Goal: Task Accomplishment & Management: Manage account settings

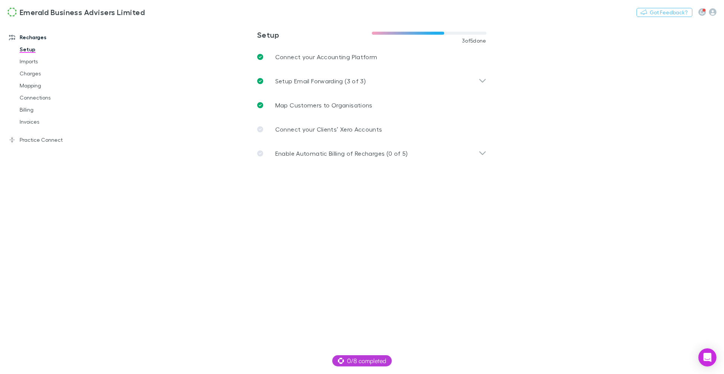
click at [35, 35] on link "Recharges" at bounding box center [49, 37] width 95 height 12
click at [29, 50] on link "Setup" at bounding box center [54, 49] width 84 height 12
click at [42, 138] on link "Practice Connect" at bounding box center [49, 140] width 95 height 12
click at [14, 38] on icon at bounding box center [12, 37] width 6 height 6
click at [42, 101] on link "Connections" at bounding box center [54, 98] width 84 height 12
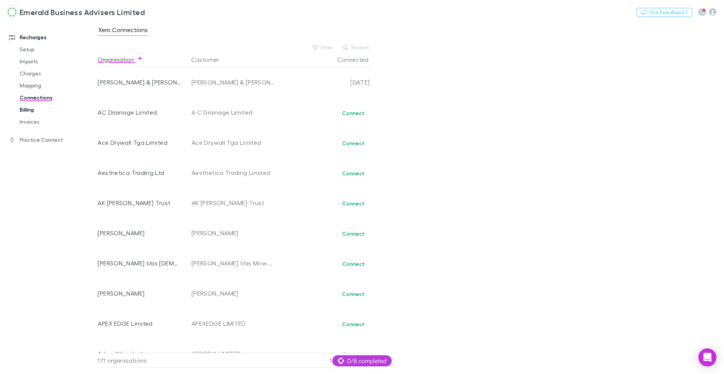
click at [35, 112] on link "Billing" at bounding box center [54, 110] width 84 height 12
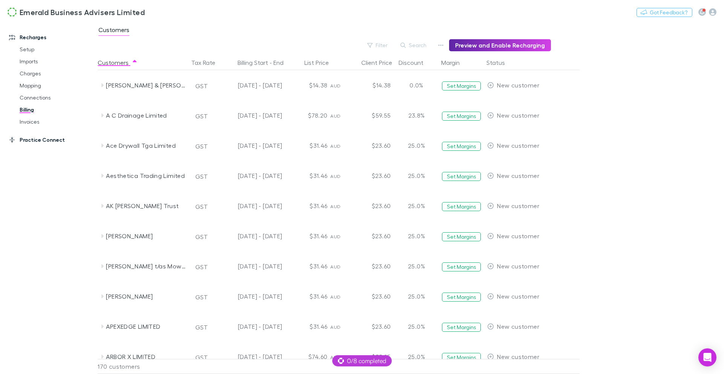
click at [34, 140] on link "Practice Connect" at bounding box center [49, 140] width 95 height 12
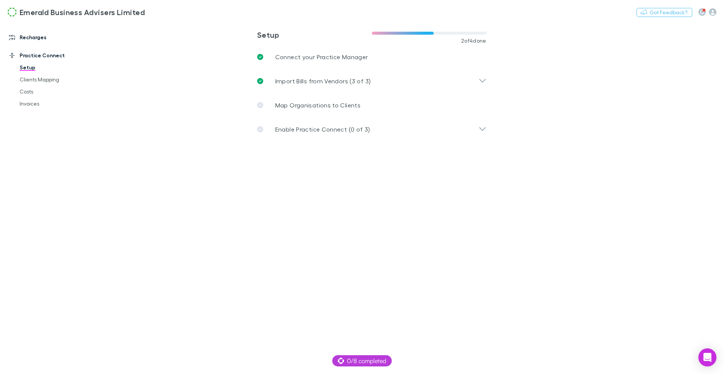
click at [30, 34] on link "Recharges" at bounding box center [49, 37] width 95 height 12
click at [29, 120] on link "Invoices" at bounding box center [54, 122] width 84 height 12
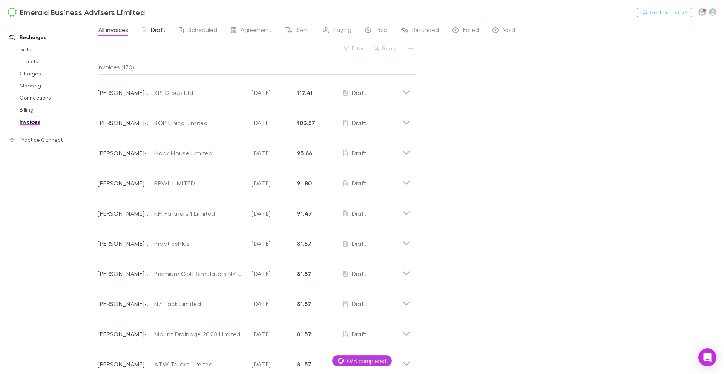
click at [157, 32] on span "Draft" at bounding box center [158, 31] width 15 height 10
click at [53, 138] on link "Practice Connect" at bounding box center [49, 140] width 95 height 12
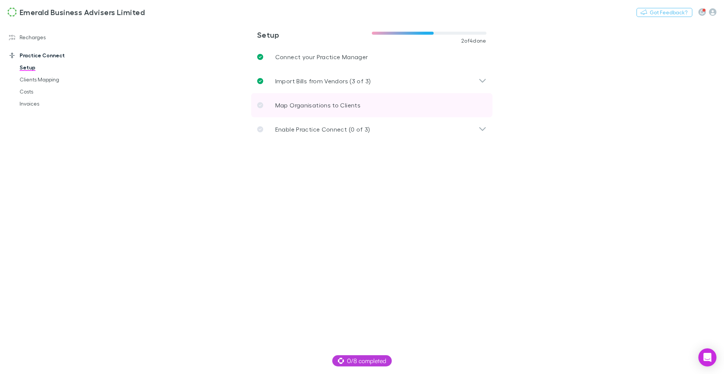
click at [300, 106] on p "Map Organisations to Clients" at bounding box center [317, 105] width 85 height 9
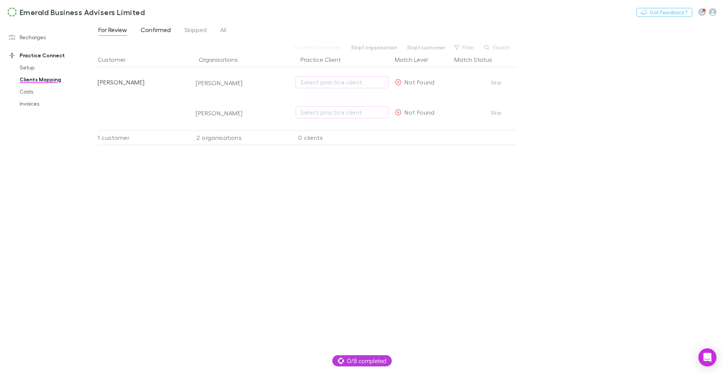
click at [160, 33] on span "Confirmed" at bounding box center [156, 31] width 30 height 10
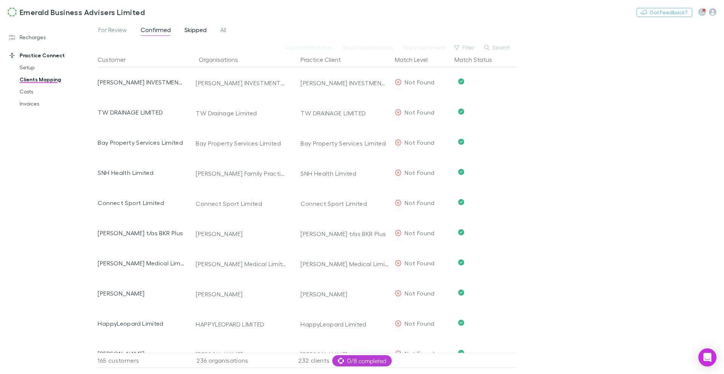
click at [188, 29] on span "Skipped" at bounding box center [195, 31] width 22 height 10
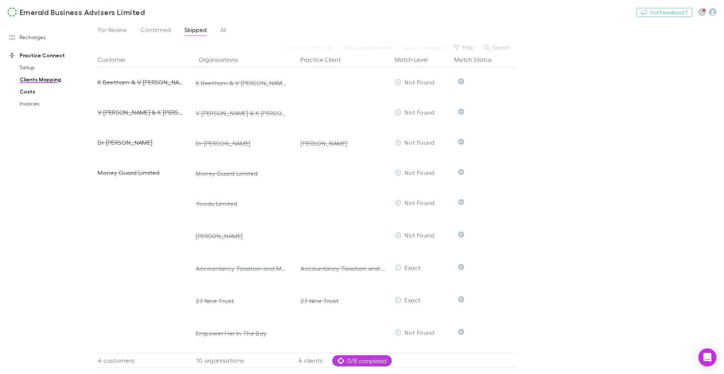
click at [35, 94] on link "Costs" at bounding box center [54, 92] width 84 height 12
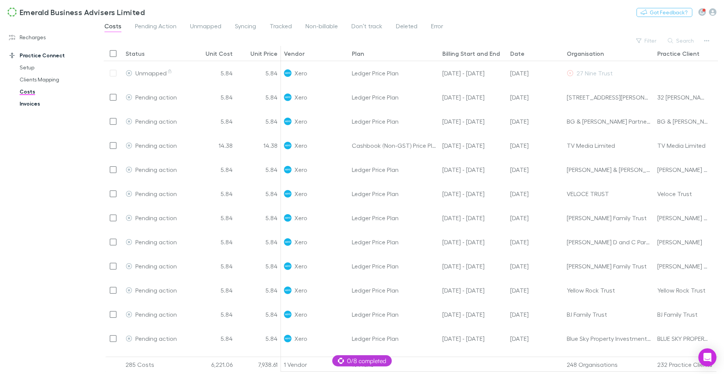
click at [33, 103] on link "Invoices" at bounding box center [54, 104] width 84 height 12
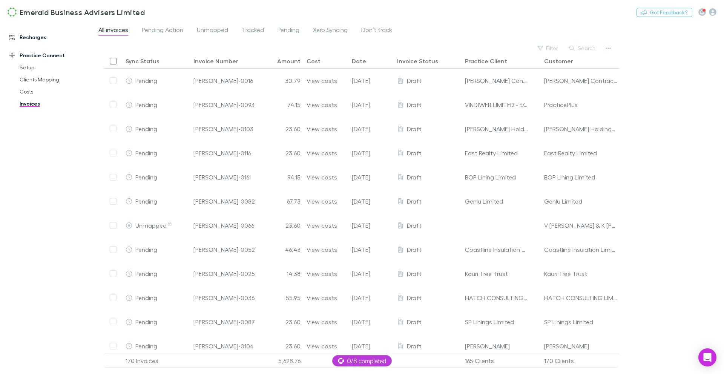
click at [34, 40] on link "Recharges" at bounding box center [49, 37] width 95 height 12
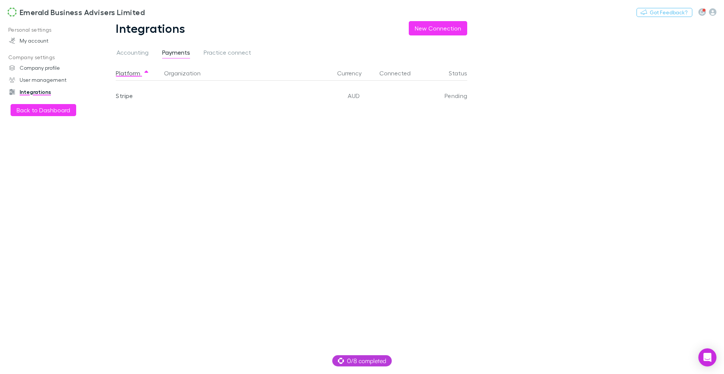
click at [128, 94] on div "Stripe" at bounding box center [138, 96] width 45 height 30
click at [28, 93] on link "Integrations" at bounding box center [49, 92] width 95 height 12
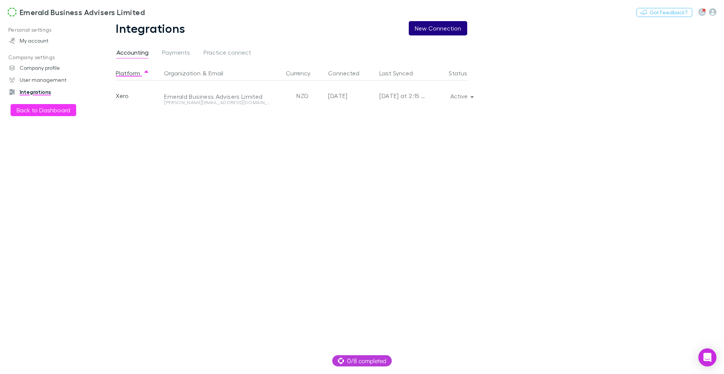
click at [457, 30] on button "New Connection" at bounding box center [438, 28] width 58 height 14
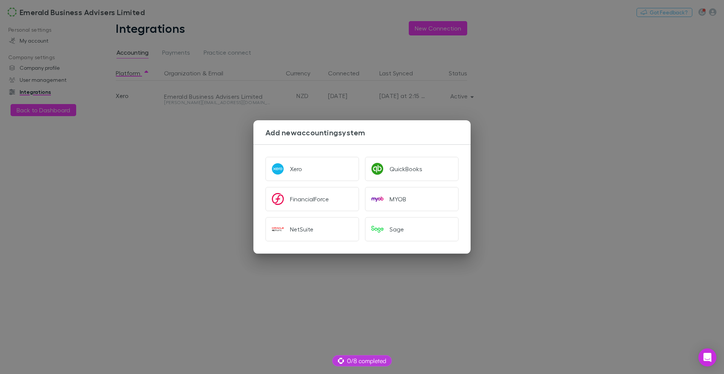
click at [524, 118] on div "Add new accounting system Xero QuickBooks FinancialForce MYOB NetSuite Sage" at bounding box center [362, 187] width 724 height 374
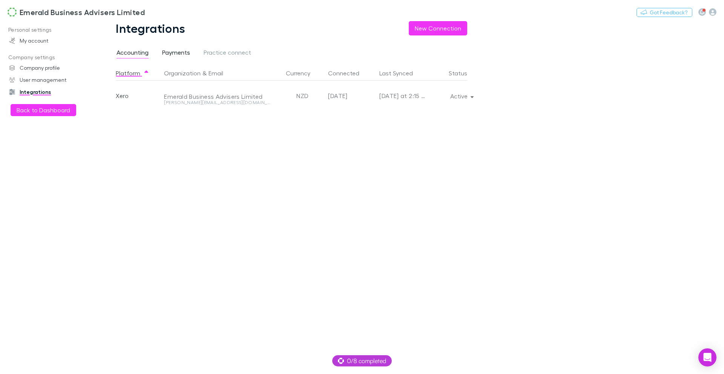
click at [185, 54] on span "Payments" at bounding box center [176, 54] width 28 height 10
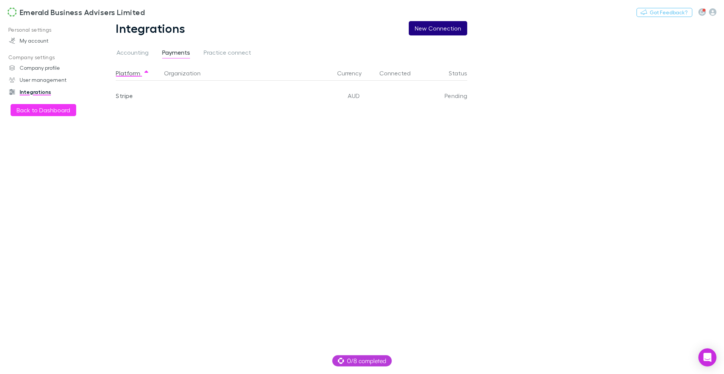
click at [447, 29] on button "New Connection" at bounding box center [438, 28] width 58 height 14
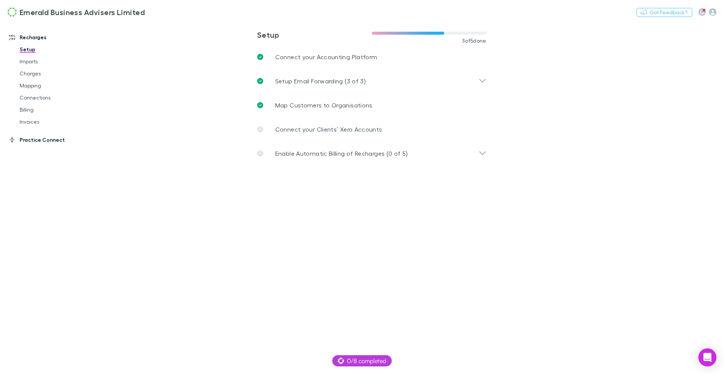
click at [40, 140] on link "Practice Connect" at bounding box center [49, 140] width 95 height 12
click at [38, 40] on link "Recharges" at bounding box center [49, 37] width 95 height 12
click at [26, 51] on link "Setup" at bounding box center [54, 49] width 84 height 12
click at [301, 134] on link "Connect your Clients’ Xero Accounts" at bounding box center [371, 129] width 241 height 24
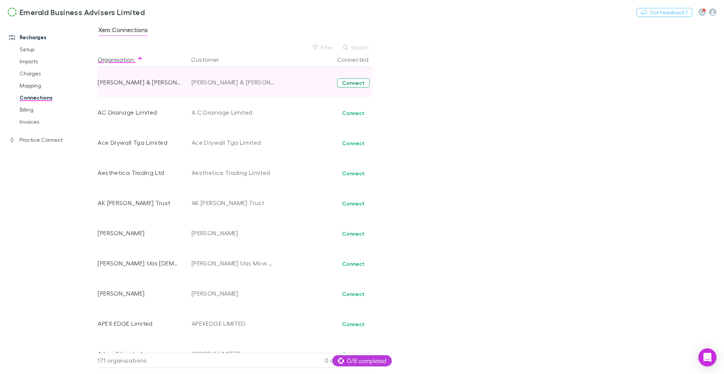
click at [360, 85] on button "Connect" at bounding box center [353, 82] width 32 height 9
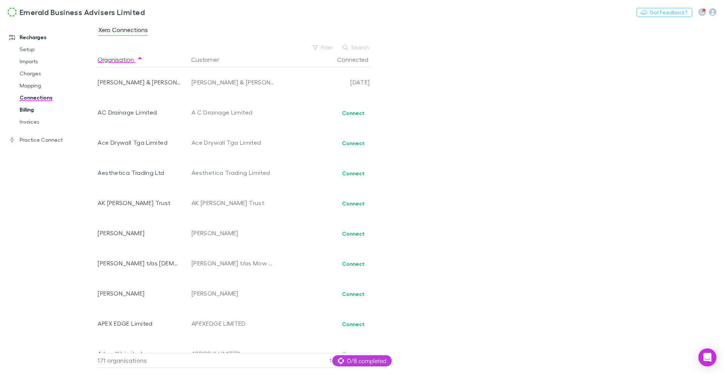
click at [28, 110] on link "Billing" at bounding box center [54, 110] width 84 height 12
